Goal: Task Accomplishment & Management: Use online tool/utility

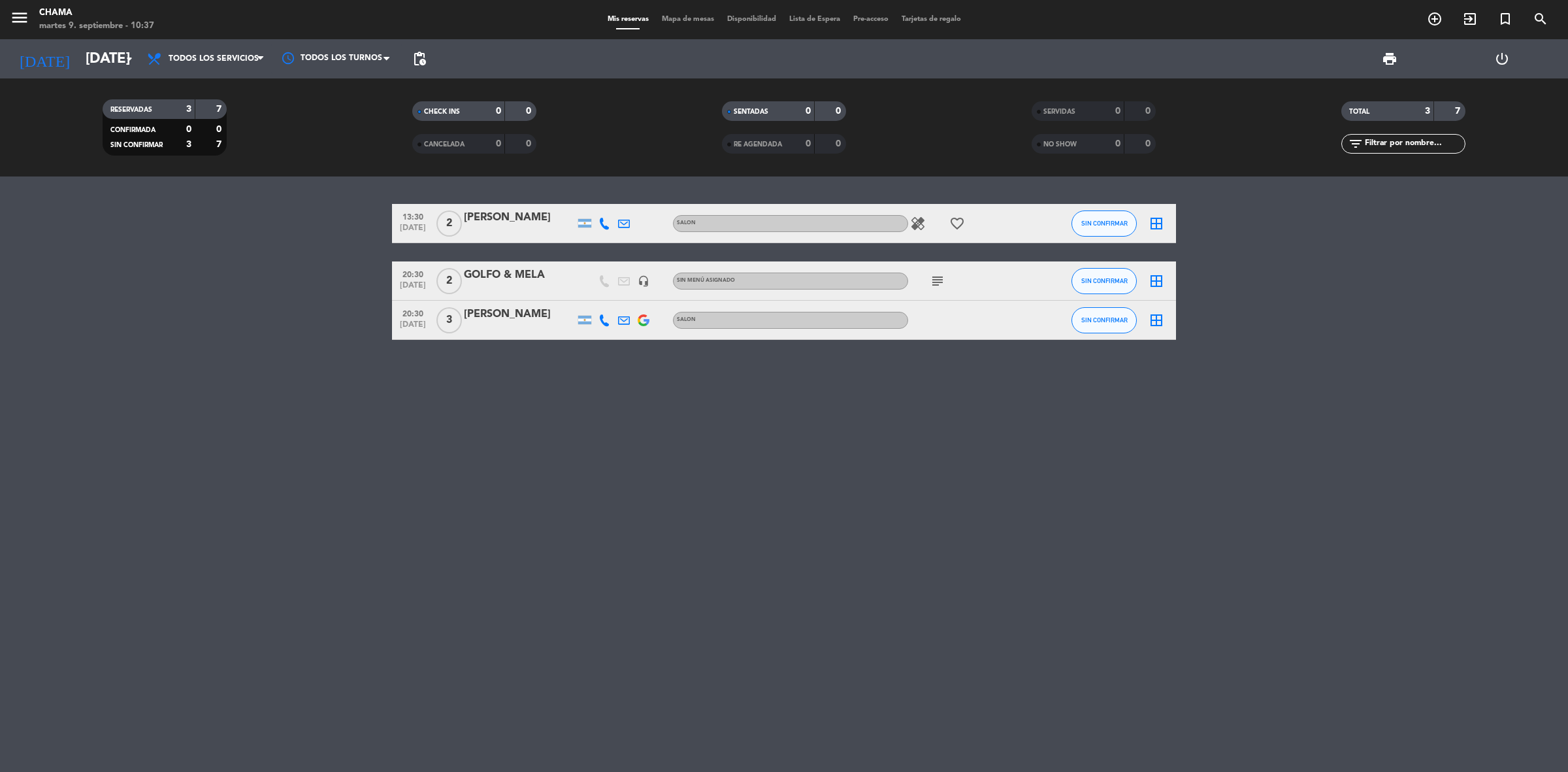
click at [1163, 216] on icon "border_all" at bounding box center [1156, 224] width 16 height 16
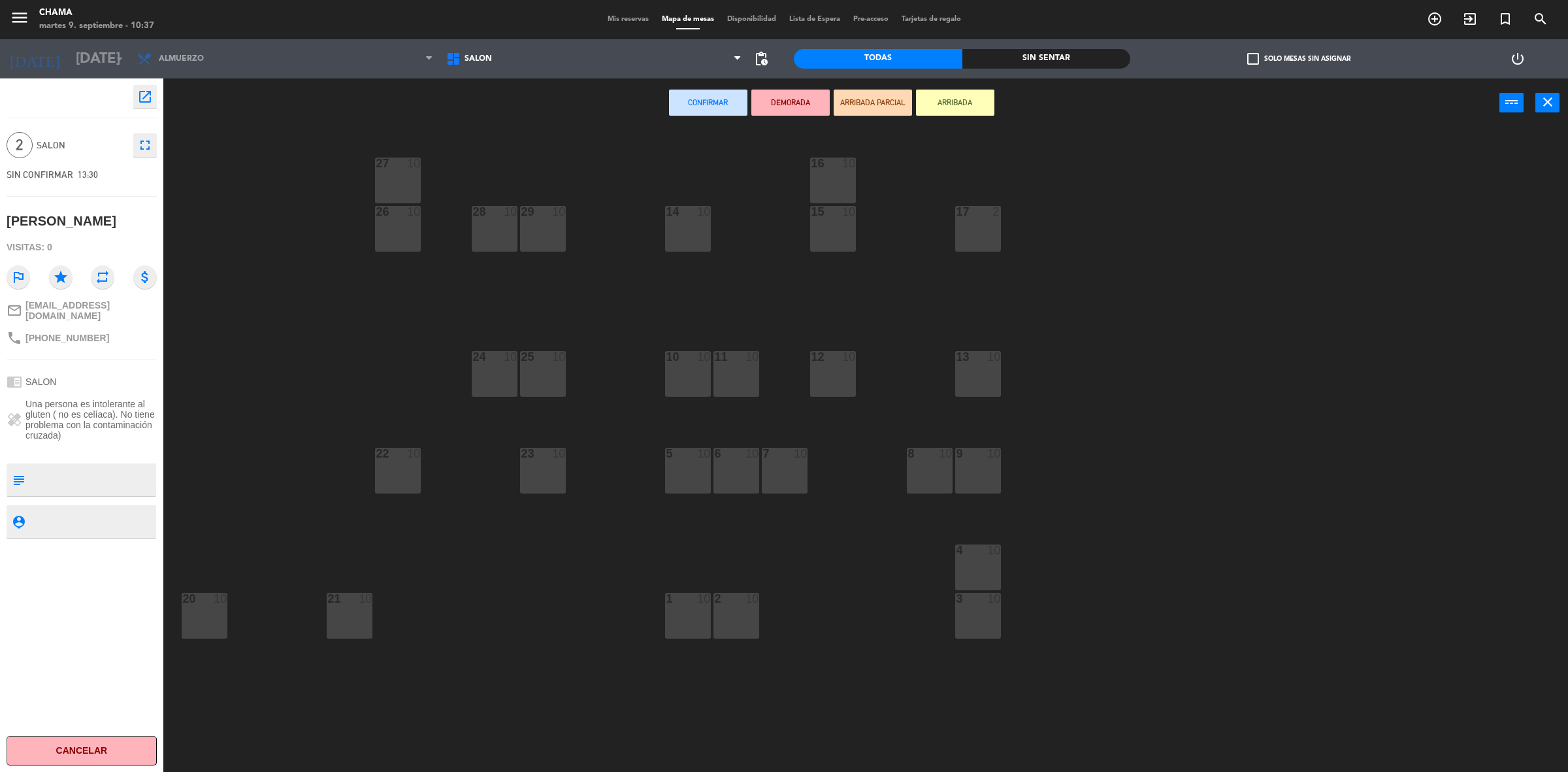
click at [696, 229] on div "14 10" at bounding box center [688, 229] width 46 height 46
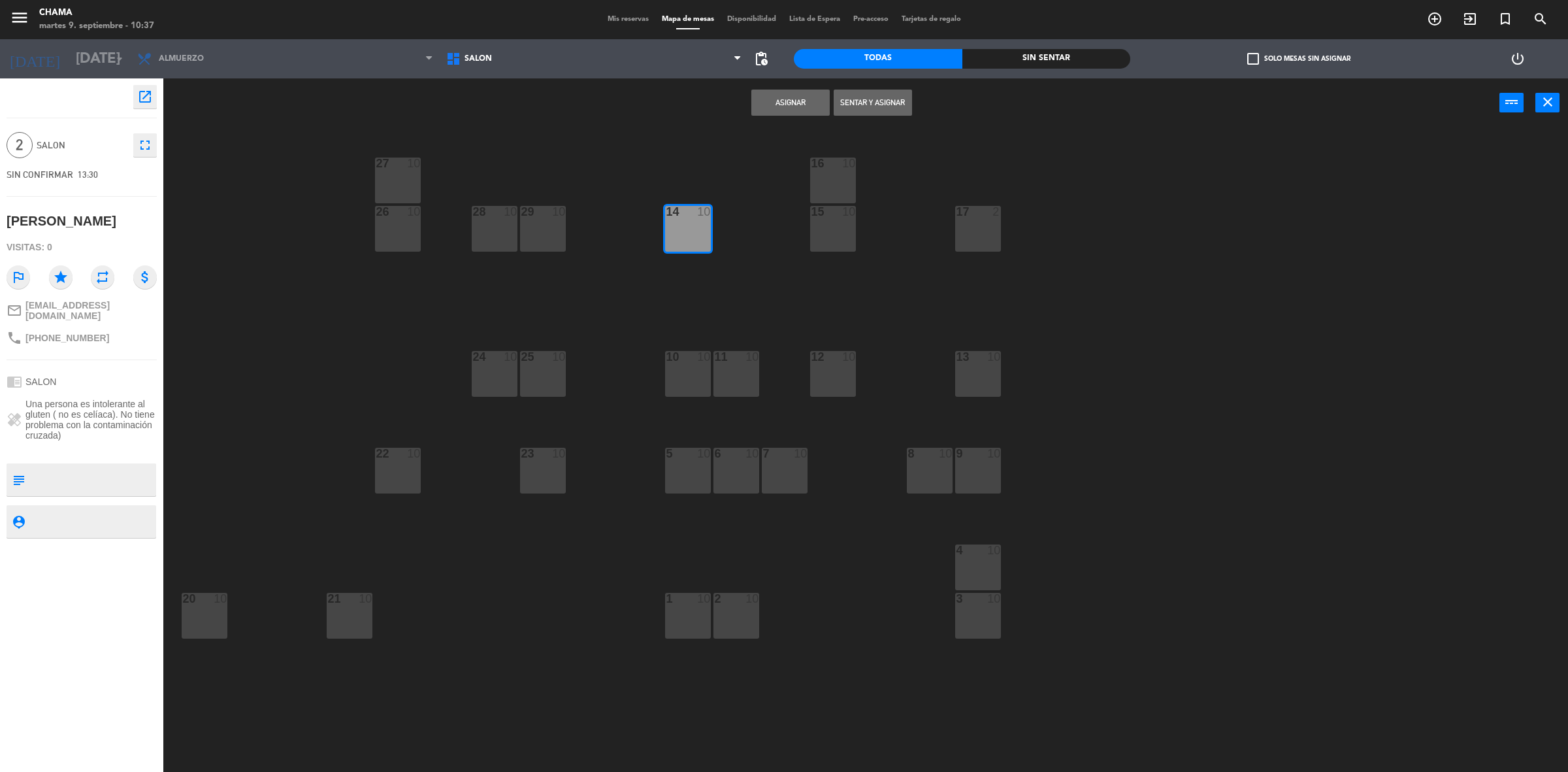
click at [805, 103] on button "Asignar" at bounding box center [790, 103] width 78 height 26
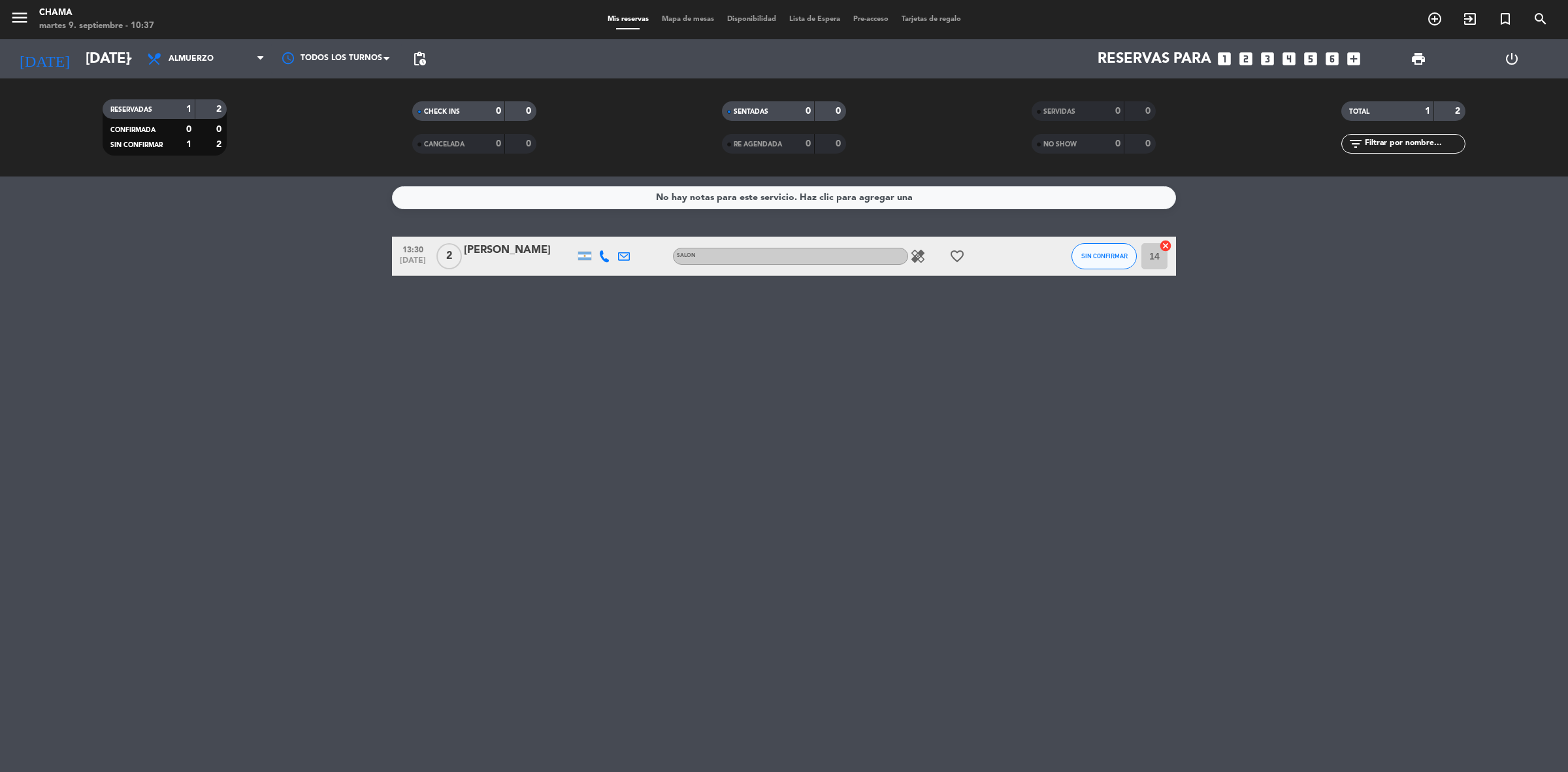
click at [912, 255] on icon "healing" at bounding box center [918, 256] width 16 height 16
click at [949, 255] on icon "favorite_border" at bounding box center [957, 256] width 16 height 16
click at [916, 254] on icon "healing" at bounding box center [918, 256] width 16 height 16
